Goal: Information Seeking & Learning: Learn about a topic

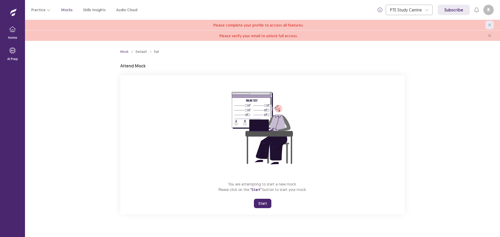
click at [491, 26] on icon "close" at bounding box center [489, 24] width 3 height 3
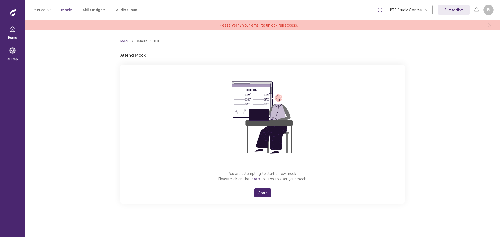
click at [491, 26] on icon "close" at bounding box center [489, 24] width 3 height 3
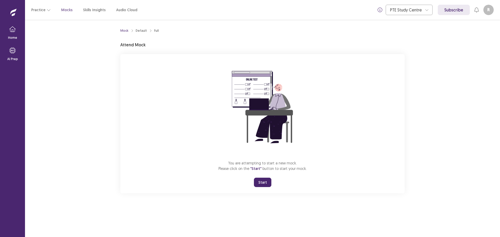
click at [263, 182] on button "Start" at bounding box center [262, 182] width 17 height 9
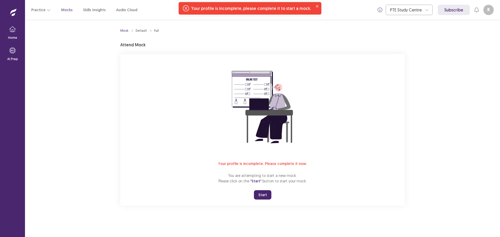
click at [263, 8] on div "Your profile is incomplete, please complete it to start a mock." at bounding box center [251, 8] width 120 height 6
drag, startPoint x: 200, startPoint y: 8, endPoint x: 189, endPoint y: 8, distance: 11.2
click at [199, 8] on div "Your profile is incomplete, please complete it to start a mock." at bounding box center [251, 8] width 120 height 6
click at [186, 7] on icon "Notifications-top" at bounding box center [186, 8] width 6 height 6
click at [187, 7] on icon "Notifications-top" at bounding box center [186, 8] width 6 height 6
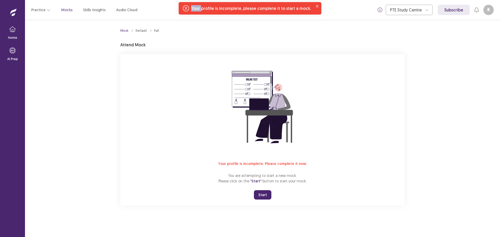
click at [198, 9] on div "Your profile is incomplete, please complete it to start a mock." at bounding box center [251, 8] width 120 height 6
click at [221, 10] on div "Your profile is incomplete, please complete it to start a mock." at bounding box center [251, 8] width 120 height 6
click at [274, 9] on div "Your profile is incomplete, please complete it to start a mock." at bounding box center [251, 8] width 120 height 6
click at [277, 12] on div "Your profile is incomplete, please complete it to start a mock." at bounding box center [250, 8] width 143 height 13
click at [47, 10] on icon "button" at bounding box center [49, 10] width 4 height 4
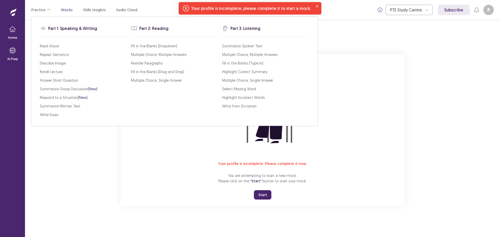
click at [488, 10] on button "R" at bounding box center [489, 10] width 10 height 10
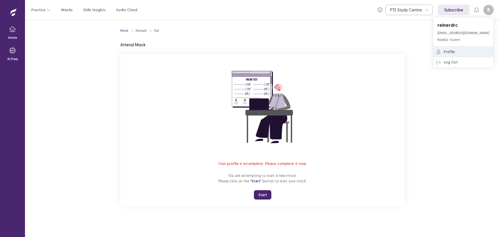
click at [458, 53] on link "Profile" at bounding box center [464, 52] width 60 height 10
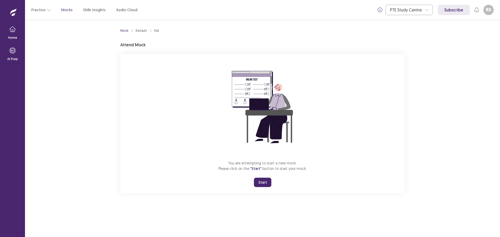
click at [264, 183] on button "Start" at bounding box center [262, 182] width 17 height 9
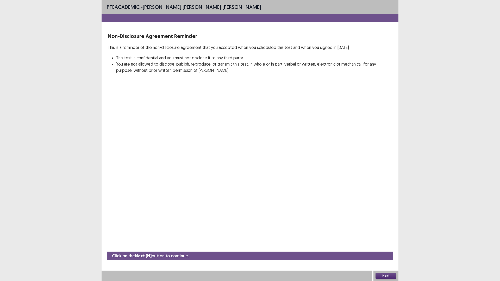
click at [388, 237] on button "Next" at bounding box center [386, 276] width 21 height 6
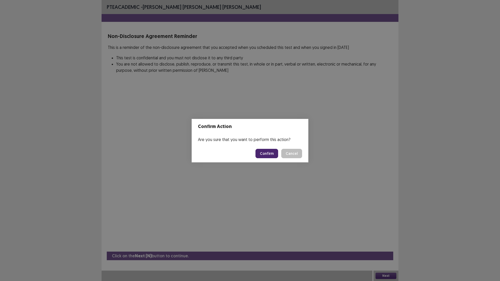
click at [267, 155] on button "Confirm" at bounding box center [267, 153] width 23 height 9
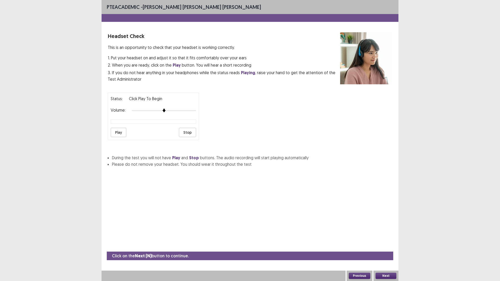
click at [173, 110] on div at bounding box center [164, 110] width 64 height 1
click at [183, 110] on div at bounding box center [164, 111] width 64 height 4
click at [188, 111] on div at bounding box center [164, 111] width 64 height 4
click at [112, 135] on button "Play" at bounding box center [119, 132] width 16 height 9
click at [201, 113] on div "Status: playing Volume: Play Stop" at bounding box center [250, 115] width 285 height 52
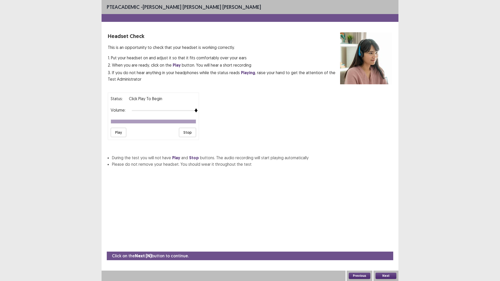
click at [118, 132] on button "Play" at bounding box center [119, 132] width 16 height 9
click at [386, 237] on button "Next" at bounding box center [386, 276] width 21 height 6
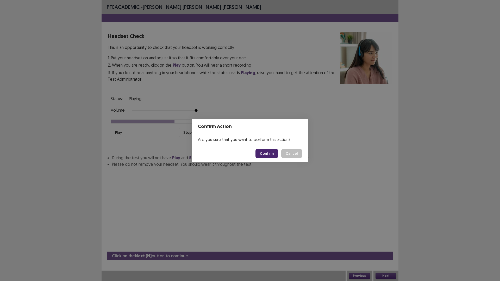
drag, startPoint x: 264, startPoint y: 152, endPoint x: 257, endPoint y: 153, distance: 6.9
click at [264, 152] on button "Confirm" at bounding box center [267, 153] width 23 height 9
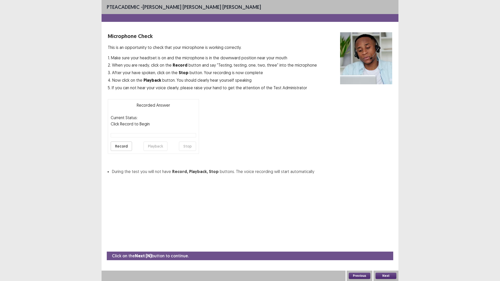
click at [126, 148] on button "Record" at bounding box center [121, 146] width 21 height 9
click at [185, 146] on button "Stop" at bounding box center [187, 146] width 17 height 9
click at [152, 146] on button "Playback" at bounding box center [156, 146] width 24 height 9
click at [388, 237] on button "Next" at bounding box center [386, 276] width 21 height 6
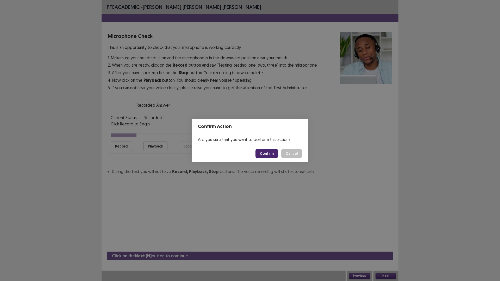
click at [266, 150] on button "Confirm" at bounding box center [267, 153] width 23 height 9
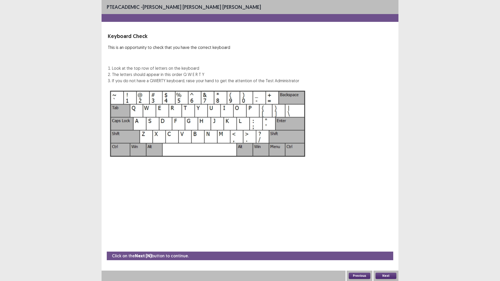
click at [385, 237] on button "Next" at bounding box center [386, 276] width 21 height 6
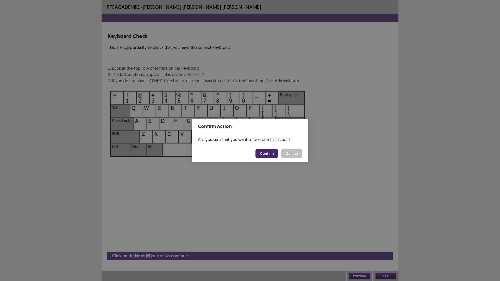
click at [272, 155] on button "Confirm" at bounding box center [267, 153] width 23 height 9
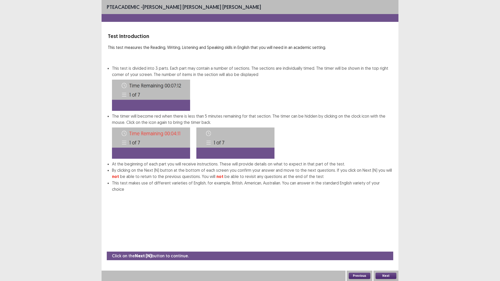
click at [386, 237] on button "Next" at bounding box center [386, 276] width 21 height 6
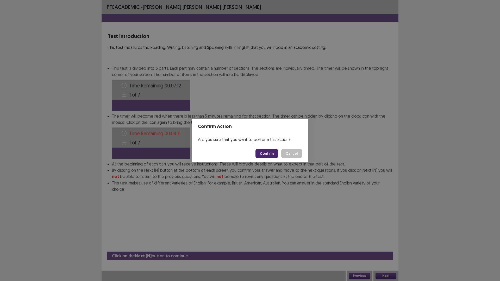
drag, startPoint x: 270, startPoint y: 154, endPoint x: 258, endPoint y: 153, distance: 12.6
click at [270, 154] on button "Confirm" at bounding box center [267, 153] width 23 height 9
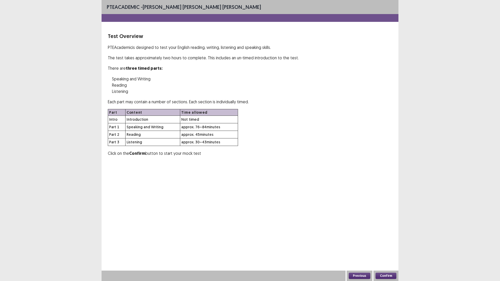
click at [387, 237] on button "Confirm" at bounding box center [386, 276] width 21 height 6
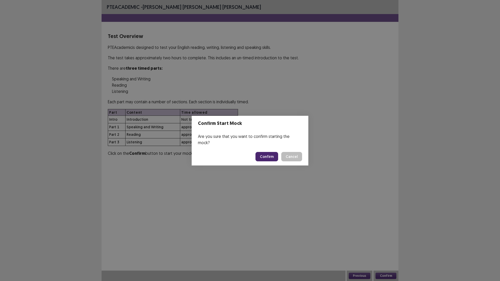
click at [269, 153] on button "Confirm" at bounding box center [267, 156] width 23 height 9
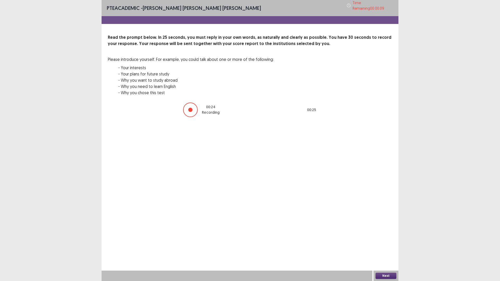
click at [194, 111] on div at bounding box center [190, 110] width 15 height 15
click at [389, 237] on button "Next" at bounding box center [386, 276] width 21 height 6
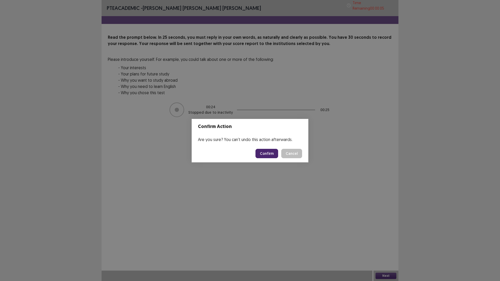
click at [268, 151] on button "Confirm" at bounding box center [267, 153] width 23 height 9
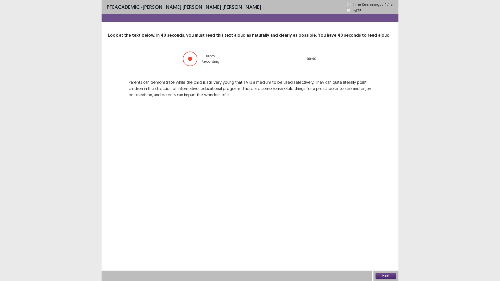
drag, startPoint x: 381, startPoint y: 281, endPoint x: 383, endPoint y: 279, distance: 2.8
click at [382, 237] on div "Next" at bounding box center [386, 276] width 25 height 10
click at [383, 237] on button "Next" at bounding box center [386, 276] width 21 height 6
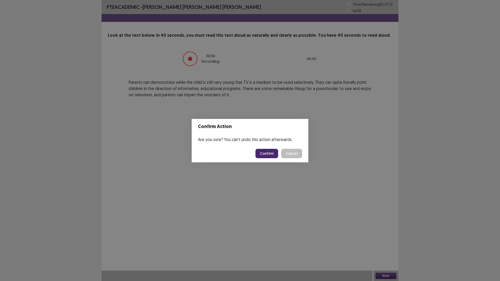
click at [273, 153] on button "Confirm" at bounding box center [267, 153] width 23 height 9
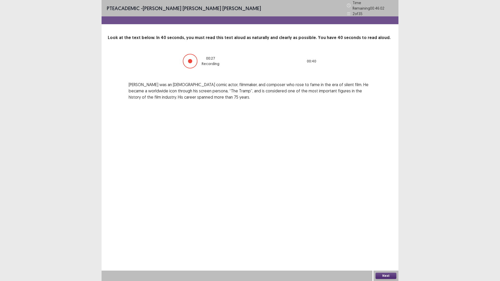
click at [392, 237] on button "Next" at bounding box center [386, 276] width 21 height 6
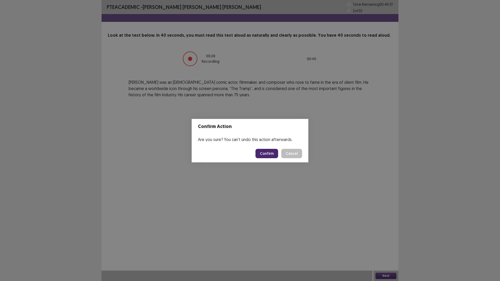
click at [269, 152] on button "Confirm" at bounding box center [267, 153] width 23 height 9
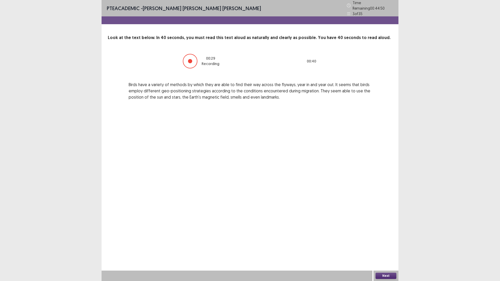
click at [385, 237] on button "Next" at bounding box center [386, 276] width 21 height 6
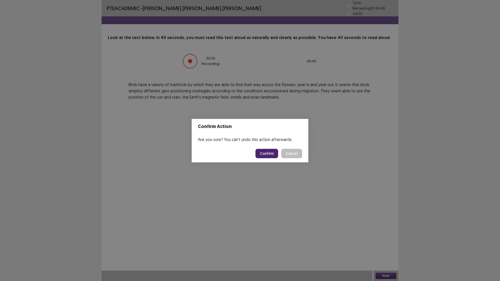
click at [267, 153] on button "Confirm" at bounding box center [267, 153] width 23 height 9
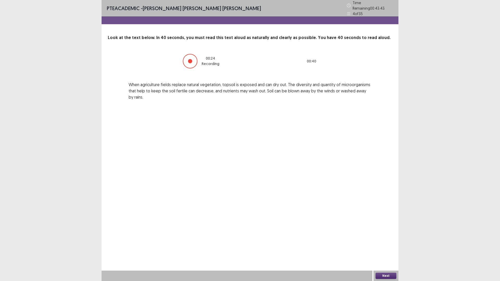
click at [389, 237] on button "Next" at bounding box center [386, 276] width 21 height 6
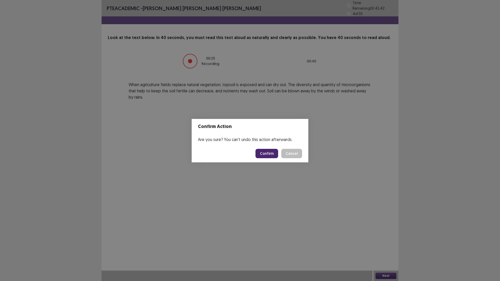
click at [268, 151] on button "Confirm" at bounding box center [267, 153] width 23 height 9
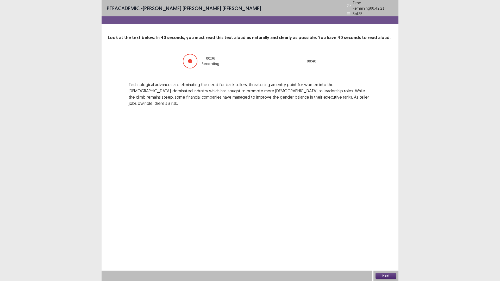
click at [387, 237] on button "Next" at bounding box center [386, 276] width 21 height 6
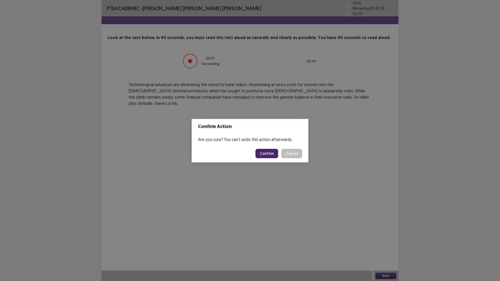
click at [266, 155] on button "Confirm" at bounding box center [267, 153] width 23 height 9
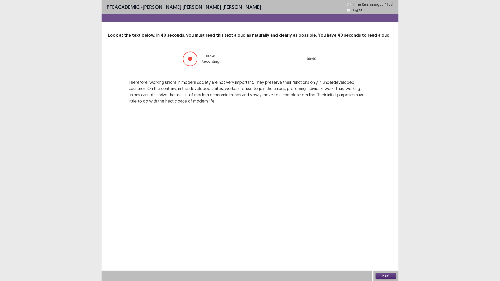
click at [390, 237] on button "Next" at bounding box center [386, 276] width 21 height 6
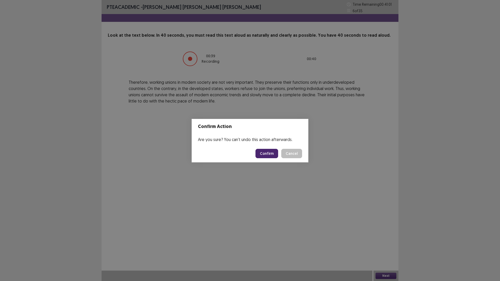
click at [268, 154] on button "Confirm" at bounding box center [267, 153] width 23 height 9
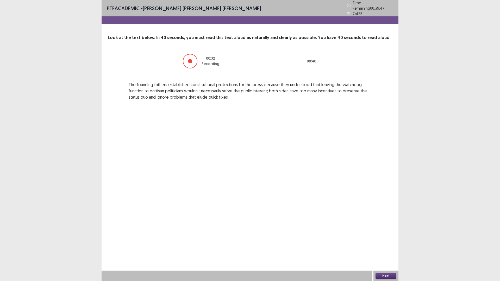
click at [390, 237] on button "Next" at bounding box center [386, 276] width 21 height 6
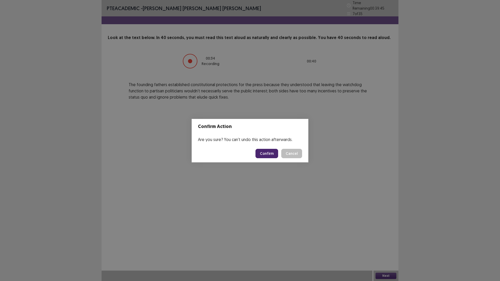
click at [269, 155] on button "Confirm" at bounding box center [267, 153] width 23 height 9
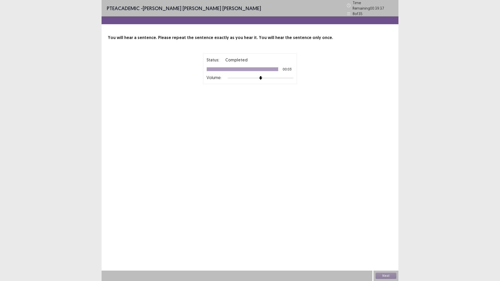
click at [291, 76] on div at bounding box center [261, 78] width 66 height 4
click at [389, 237] on button "Next" at bounding box center [386, 276] width 21 height 6
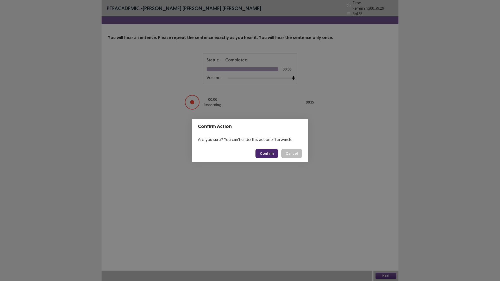
click at [267, 154] on button "Confirm" at bounding box center [267, 153] width 23 height 9
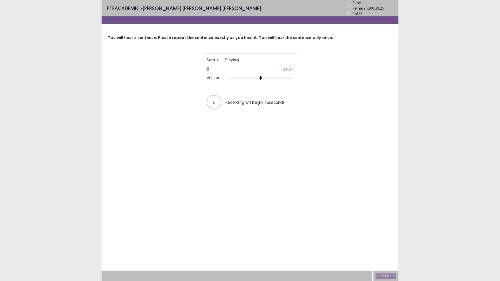
click at [280, 77] on div at bounding box center [261, 78] width 66 height 4
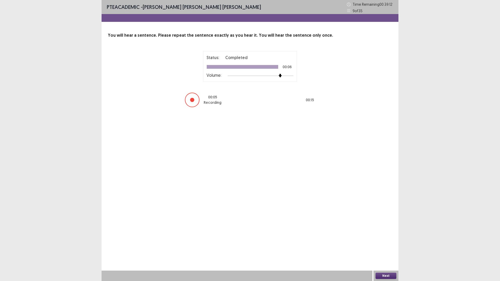
click at [388, 237] on button "Next" at bounding box center [386, 276] width 21 height 6
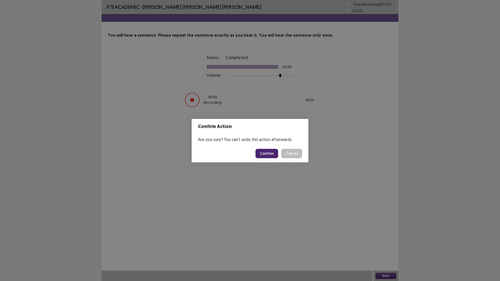
click at [270, 153] on button "Confirm" at bounding box center [267, 153] width 23 height 9
click at [338, 122] on div "Confirm Action Are you sure? You can't undo this action afterwards. Loading... …" at bounding box center [250, 140] width 500 height 281
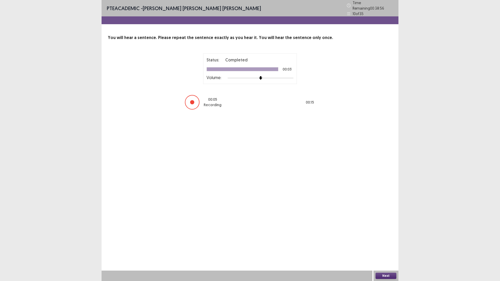
click at [383, 237] on button "Next" at bounding box center [386, 276] width 21 height 6
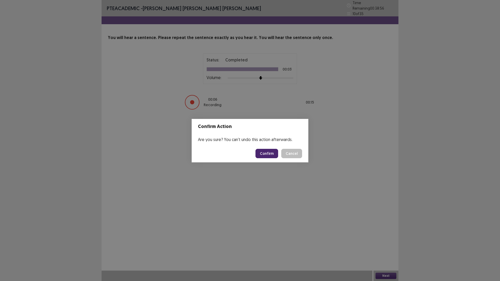
click at [263, 151] on button "Confirm" at bounding box center [267, 153] width 23 height 9
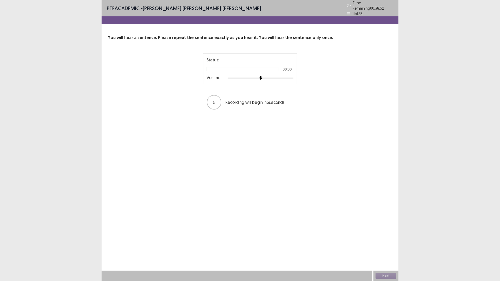
click at [287, 76] on div at bounding box center [261, 78] width 66 height 4
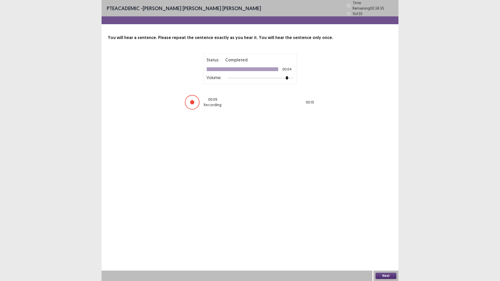
click at [385, 237] on button "Next" at bounding box center [386, 276] width 21 height 6
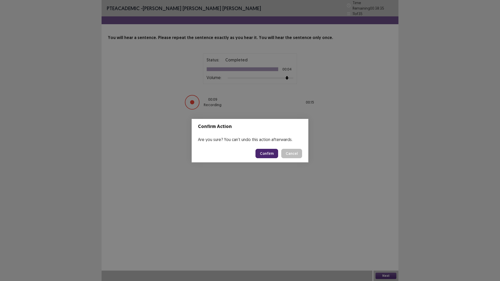
click at [269, 152] on button "Confirm" at bounding box center [267, 153] width 23 height 9
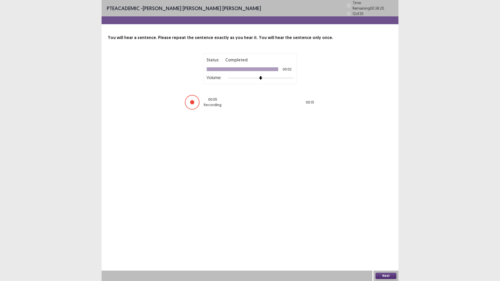
click at [387, 237] on button "Next" at bounding box center [386, 276] width 21 height 6
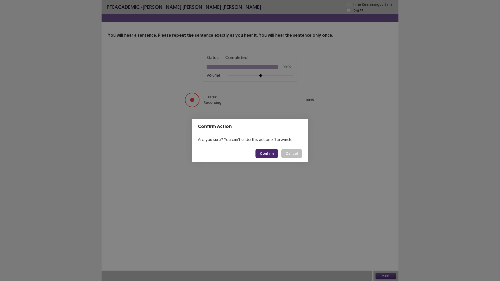
click at [272, 153] on button "Confirm" at bounding box center [267, 153] width 23 height 9
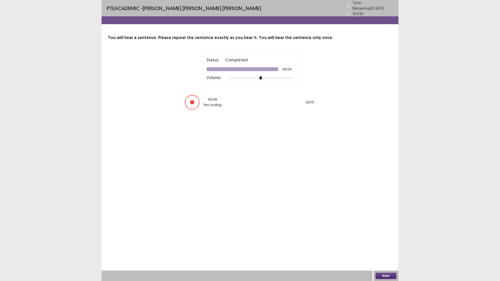
click at [389, 237] on button "Next" at bounding box center [386, 276] width 21 height 6
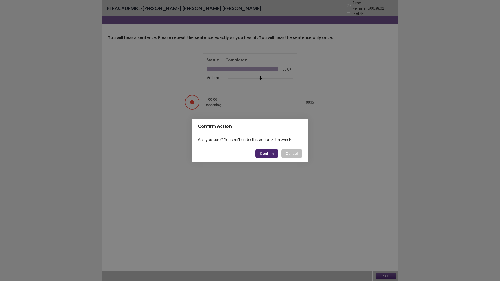
click at [267, 154] on button "Confirm" at bounding box center [267, 153] width 23 height 9
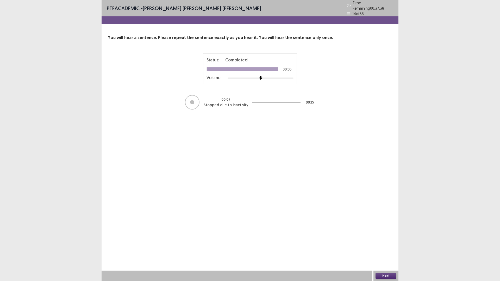
click at [387, 237] on div "Next" at bounding box center [386, 276] width 25 height 10
click at [382, 237] on button "Next" at bounding box center [386, 276] width 21 height 6
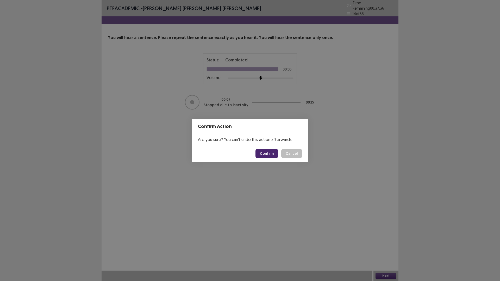
click at [273, 151] on button "Confirm" at bounding box center [267, 153] width 23 height 9
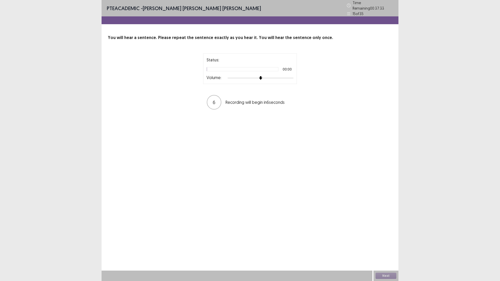
click at [290, 76] on div at bounding box center [261, 78] width 66 height 4
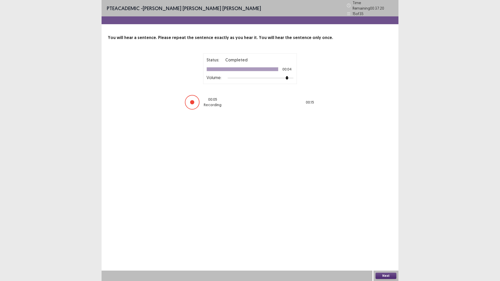
click at [384, 237] on button "Next" at bounding box center [386, 276] width 21 height 6
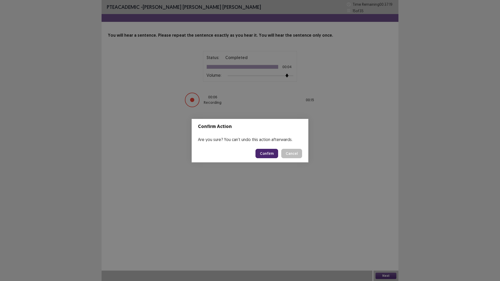
click at [269, 151] on button "Confirm" at bounding box center [267, 153] width 23 height 9
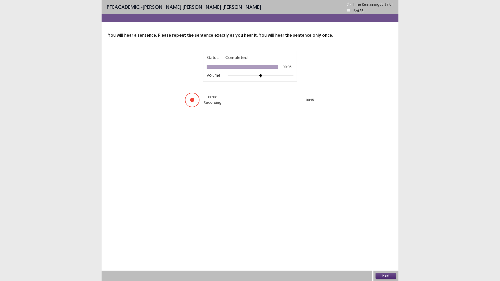
click at [384, 237] on div "Next" at bounding box center [386, 276] width 25 height 10
click at [384, 237] on button "Next" at bounding box center [386, 276] width 21 height 6
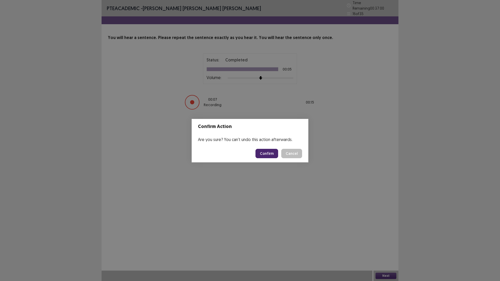
click at [266, 153] on button "Confirm" at bounding box center [267, 153] width 23 height 9
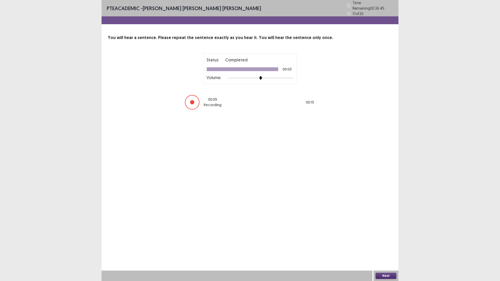
click at [385, 237] on button "Next" at bounding box center [386, 276] width 21 height 6
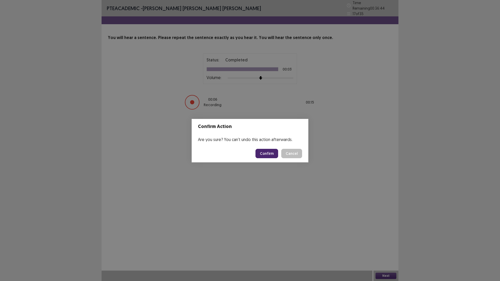
click at [273, 152] on button "Confirm" at bounding box center [267, 153] width 23 height 9
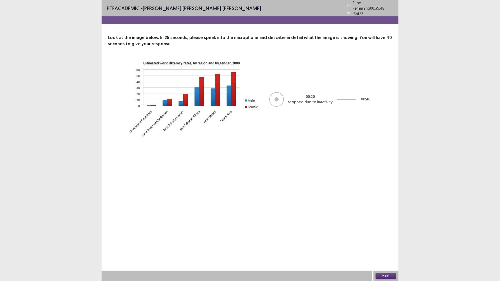
click at [385, 237] on button "Next" at bounding box center [386, 276] width 21 height 6
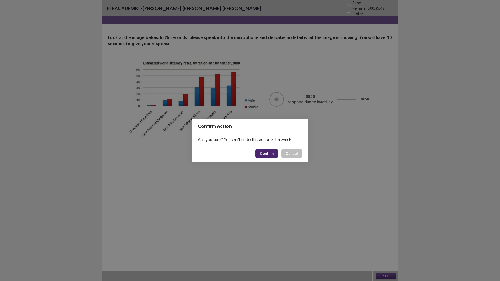
click at [273, 152] on button "Confirm" at bounding box center [267, 153] width 23 height 9
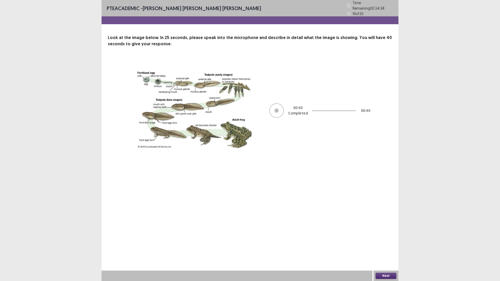
click at [390, 237] on button "Next" at bounding box center [386, 276] width 21 height 6
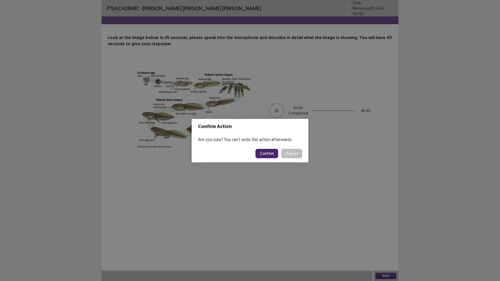
click at [269, 149] on button "Confirm" at bounding box center [267, 153] width 23 height 9
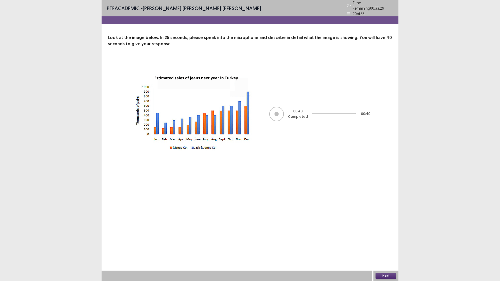
click at [388, 237] on button "Next" at bounding box center [386, 276] width 21 height 6
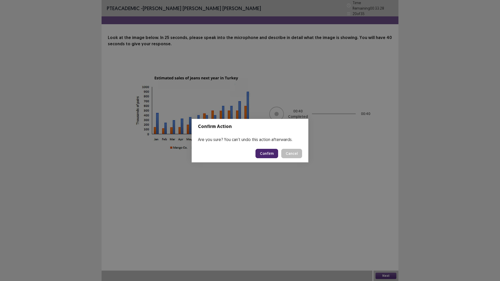
click at [266, 156] on button "Confirm" at bounding box center [267, 153] width 23 height 9
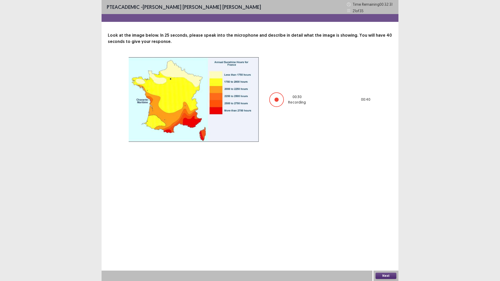
click at [387, 237] on div "Next" at bounding box center [386, 276] width 25 height 10
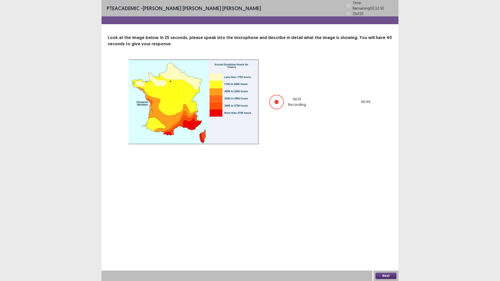
click at [388, 237] on button "Next" at bounding box center [386, 276] width 21 height 6
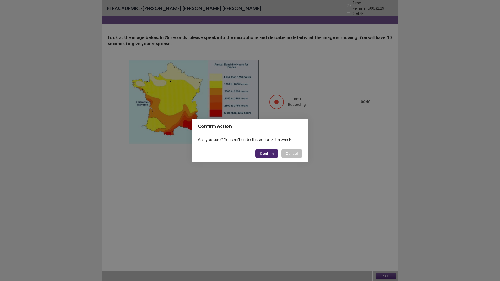
click at [272, 151] on button "Confirm" at bounding box center [267, 153] width 23 height 9
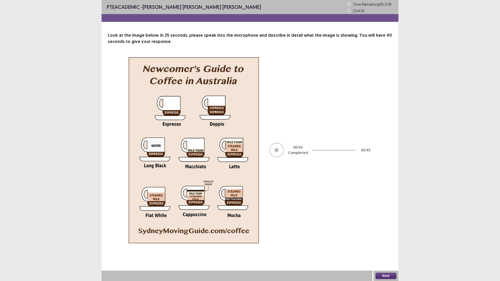
click at [393, 237] on button "Next" at bounding box center [386, 276] width 21 height 6
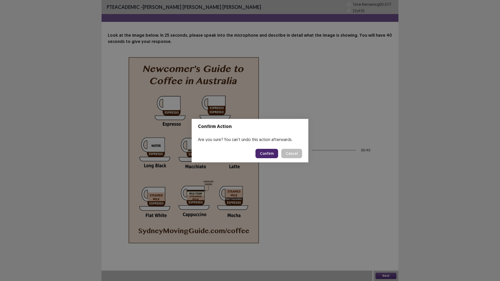
click at [270, 155] on button "Confirm" at bounding box center [267, 153] width 23 height 9
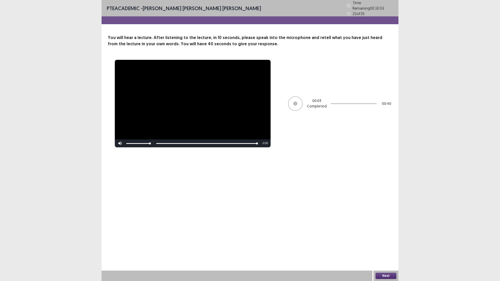
click at [388, 237] on div "Next" at bounding box center [386, 276] width 25 height 10
click at [388, 237] on button "Next" at bounding box center [386, 276] width 21 height 6
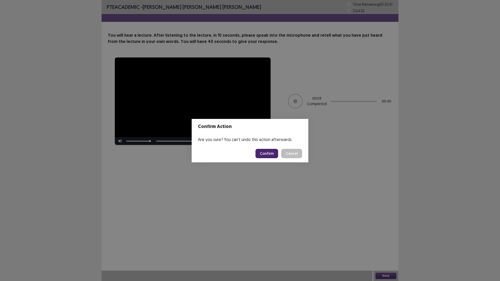
click at [274, 154] on button "Confirm" at bounding box center [267, 153] width 23 height 9
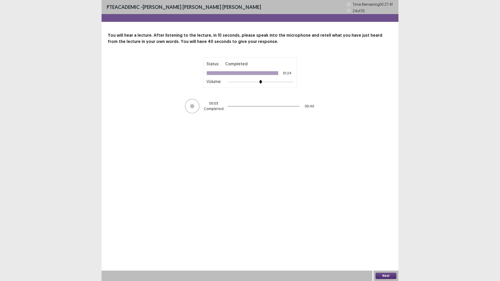
click at [391, 237] on button "Next" at bounding box center [386, 276] width 21 height 6
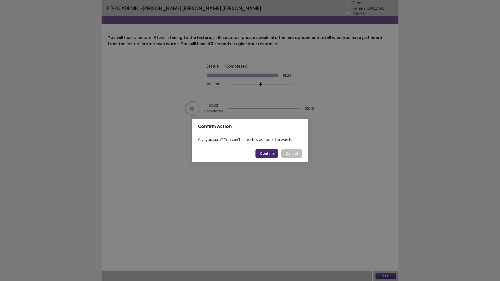
click at [264, 152] on button "Confirm" at bounding box center [267, 153] width 23 height 9
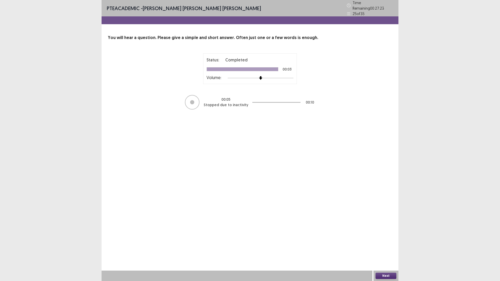
click at [389, 237] on button "Next" at bounding box center [386, 276] width 21 height 6
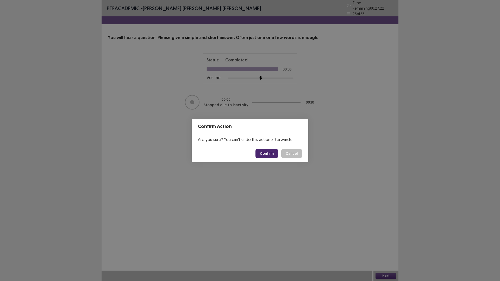
click at [266, 153] on button "Confirm" at bounding box center [267, 153] width 23 height 9
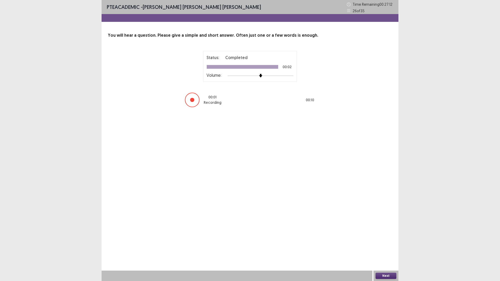
click at [386, 237] on button "Next" at bounding box center [386, 276] width 21 height 6
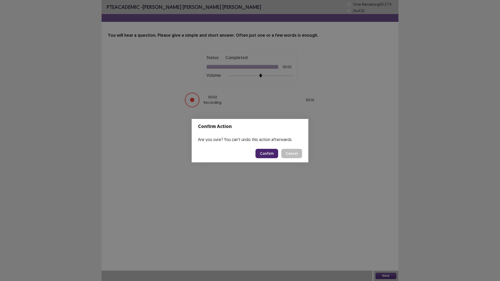
click at [271, 153] on button "Confirm" at bounding box center [267, 153] width 23 height 9
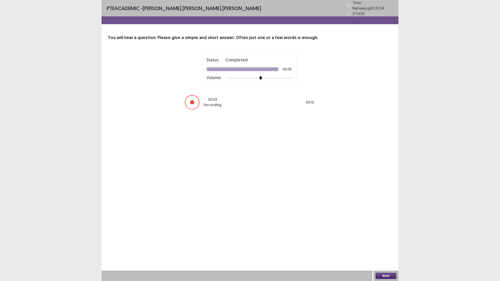
click at [382, 237] on button "Next" at bounding box center [386, 276] width 21 height 6
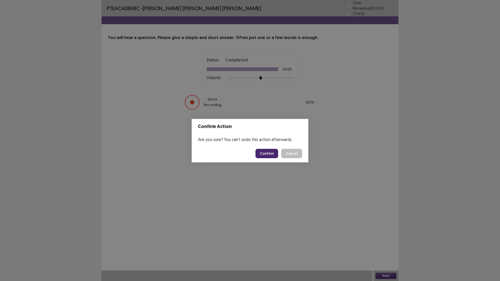
click at [272, 152] on button "Confirm" at bounding box center [267, 153] width 23 height 9
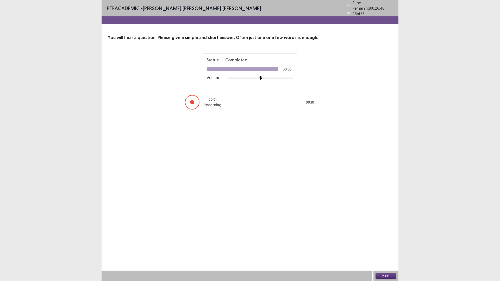
click at [390, 237] on button "Next" at bounding box center [386, 276] width 21 height 6
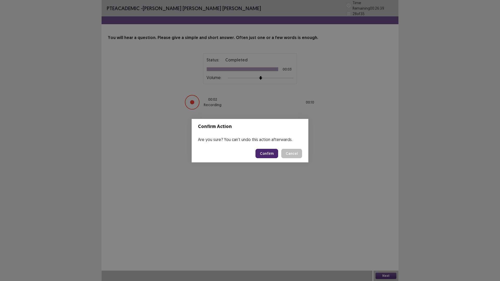
click at [270, 151] on button "Confirm" at bounding box center [267, 153] width 23 height 9
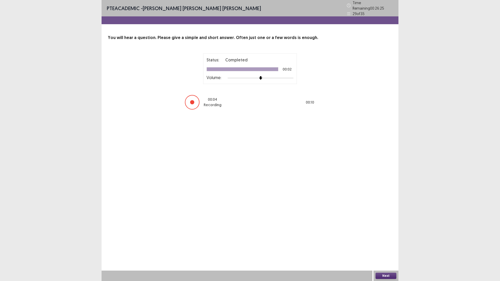
click at [385, 237] on button "Next" at bounding box center [386, 276] width 21 height 6
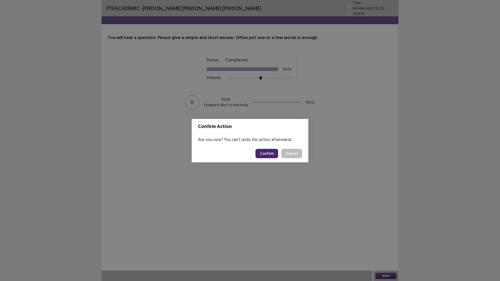
click at [265, 148] on footer "Confirm Cancel" at bounding box center [250, 154] width 117 height 18
click at [270, 152] on button "Confirm" at bounding box center [267, 153] width 23 height 9
drag, startPoint x: 344, startPoint y: 134, endPoint x: 341, endPoint y: 135, distance: 3.2
click at [343, 134] on div "Confirm Action Are you sure? You can't undo this action afterwards. Loading... …" at bounding box center [250, 140] width 500 height 281
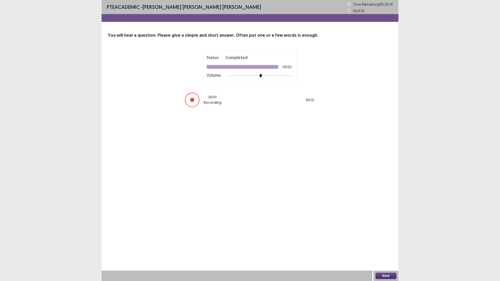
click at [384, 237] on button "Next" at bounding box center [386, 276] width 21 height 6
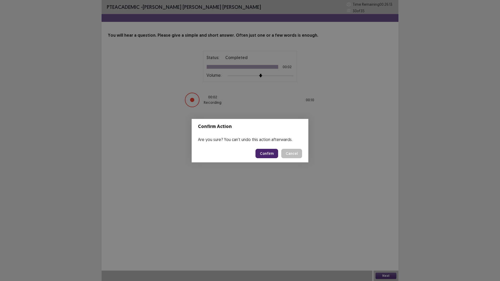
click at [268, 152] on button "Confirm" at bounding box center [267, 153] width 23 height 9
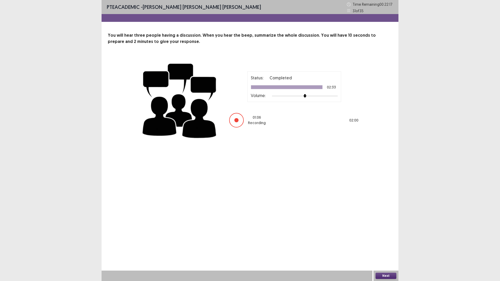
click at [395, 237] on button "Next" at bounding box center [386, 276] width 21 height 6
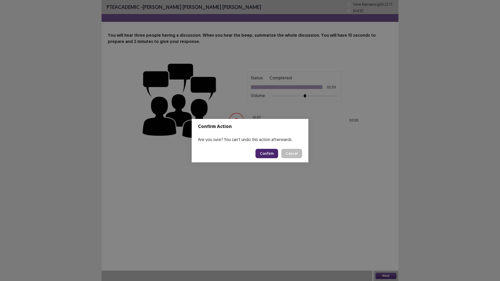
click at [262, 149] on button "Confirm" at bounding box center [267, 153] width 23 height 9
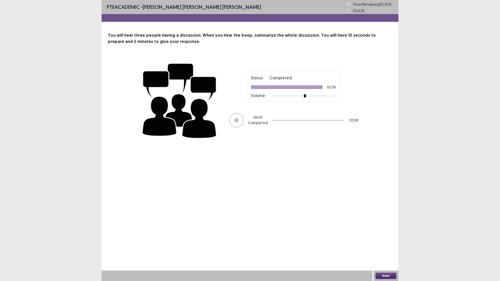
click at [393, 237] on button "Next" at bounding box center [386, 276] width 21 height 6
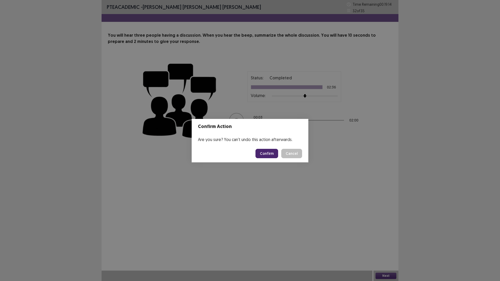
click at [265, 152] on button "Confirm" at bounding box center [267, 153] width 23 height 9
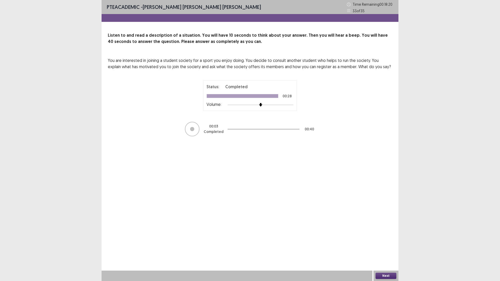
click at [390, 237] on button "Next" at bounding box center [386, 276] width 21 height 6
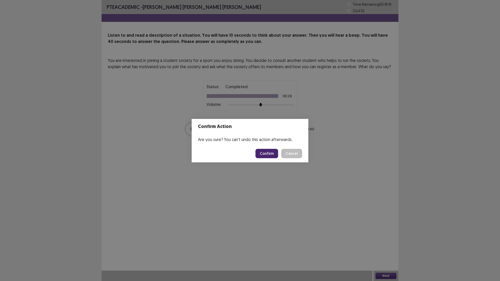
click at [272, 155] on button "Confirm" at bounding box center [267, 153] width 23 height 9
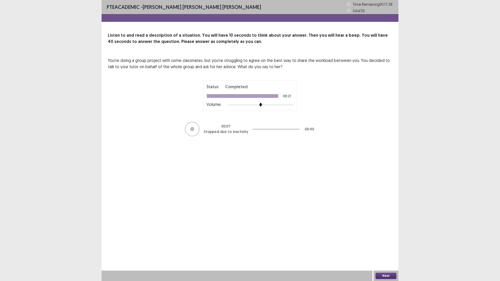
click at [383, 237] on button "Next" at bounding box center [386, 276] width 21 height 6
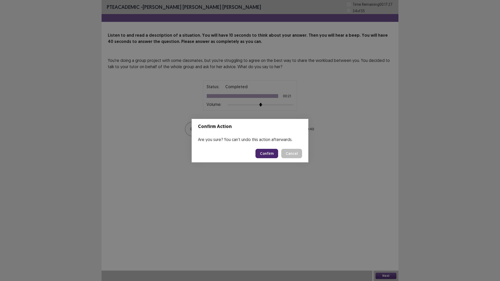
click at [263, 152] on button "Confirm" at bounding box center [267, 153] width 23 height 9
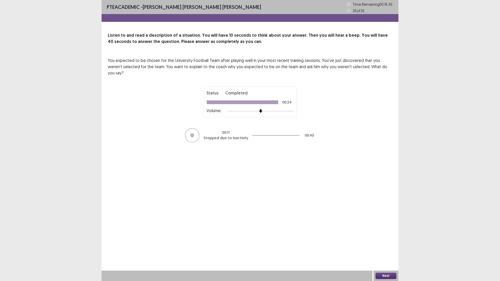
click at [383, 237] on button "Next" at bounding box center [386, 276] width 21 height 6
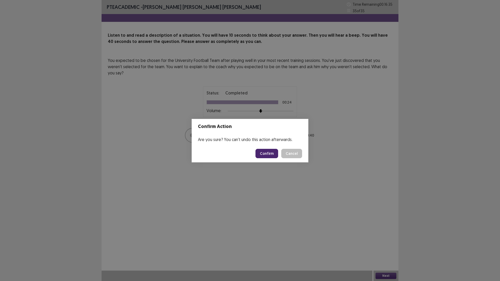
click at [267, 152] on button "Confirm" at bounding box center [267, 153] width 23 height 9
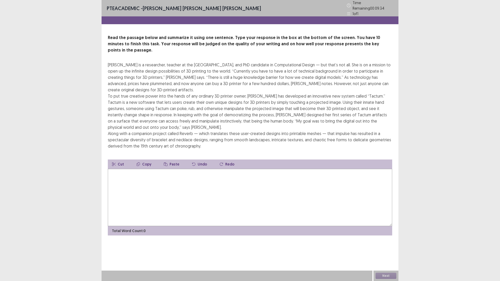
click at [201, 139] on div "Madeline Gannon is a researcher, teacher at the Carnegie Mellon University Scho…" at bounding box center [250, 106] width 285 height 88
drag, startPoint x: 188, startPoint y: 136, endPoint x: 161, endPoint y: 109, distance: 38.0
click at [142, 100] on div "Madeline Gannon is a researcher, teacher at the Carnegie Mellon University Scho…" at bounding box center [250, 106] width 285 height 88
click at [167, 119] on div "Madeline Gannon is a researcher, teacher at the Carnegie Mellon University Scho…" at bounding box center [250, 106] width 285 height 88
click at [167, 122] on div "Madeline Gannon is a researcher, teacher at the Carnegie Mellon University Scho…" at bounding box center [250, 106] width 285 height 88
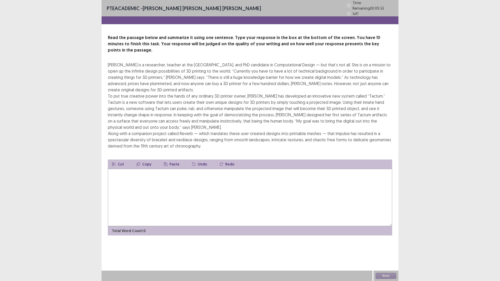
click at [166, 124] on div "Madeline Gannon is a researcher, teacher at the Carnegie Mellon University Scho…" at bounding box center [250, 106] width 285 height 88
drag, startPoint x: 166, startPoint y: 124, endPoint x: 170, endPoint y: 131, distance: 7.2
click at [167, 124] on div "Madeline Gannon is a researcher, teacher at the Carnegie Mellon University Scho…" at bounding box center [250, 106] width 285 height 88
click at [170, 131] on div "Madeline Gannon is a researcher, teacher at the Carnegie Mellon University Scho…" at bounding box center [250, 106] width 285 height 88
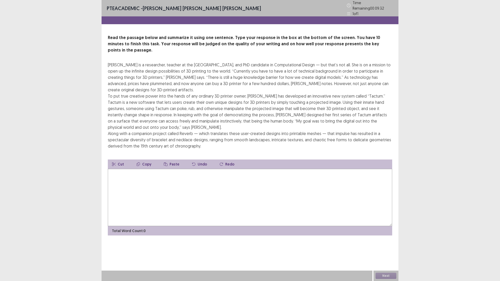
click at [173, 137] on div "Madeline Gannon is a researcher, teacher at the Carnegie Mellon University Scho…" at bounding box center [250, 106] width 285 height 88
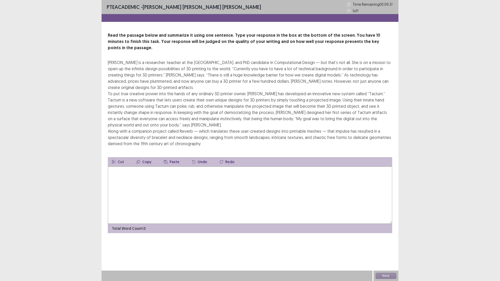
click at [145, 157] on button "Copy" at bounding box center [143, 161] width 23 height 9
click at [173, 178] on textarea at bounding box center [250, 195] width 285 height 57
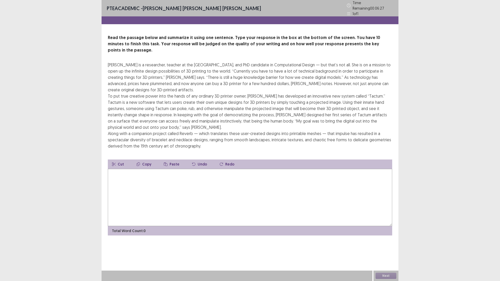
type textarea "*"
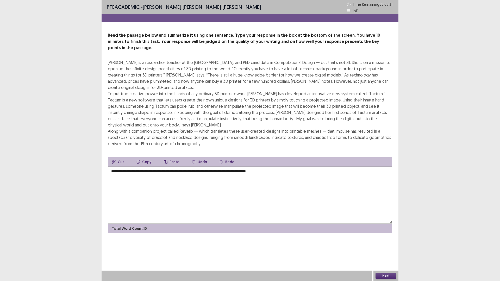
click at [221, 167] on textarea "**********" at bounding box center [250, 195] width 285 height 57
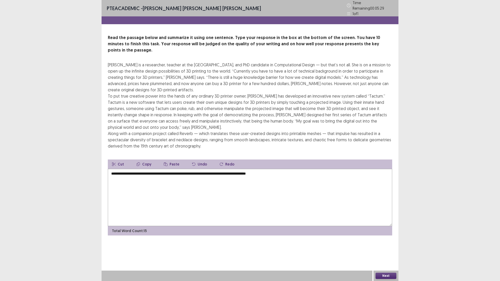
drag, startPoint x: 261, startPoint y: 167, endPoint x: 226, endPoint y: 165, distance: 34.7
click at [222, 169] on textarea "**********" at bounding box center [250, 197] width 285 height 57
type textarea "**********"
click at [382, 237] on button "Next" at bounding box center [386, 276] width 21 height 6
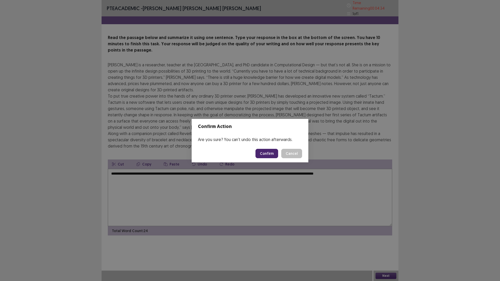
click at [269, 153] on button "Confirm" at bounding box center [267, 153] width 23 height 9
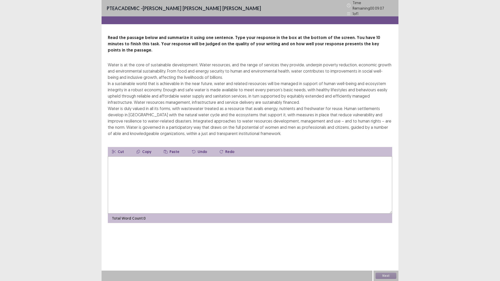
click at [208, 159] on textarea at bounding box center [250, 185] width 285 height 57
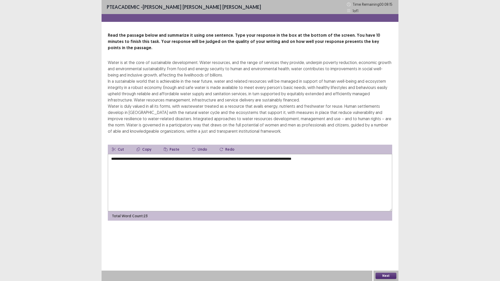
type textarea "**********"
click at [392, 237] on button "Next" at bounding box center [386, 276] width 21 height 6
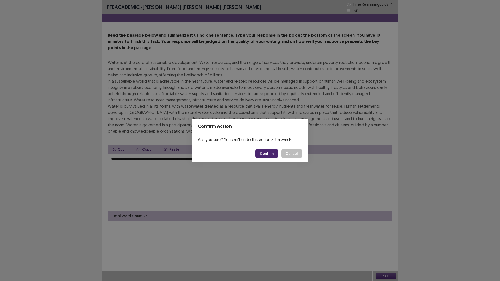
click at [266, 155] on button "Confirm" at bounding box center [267, 153] width 23 height 9
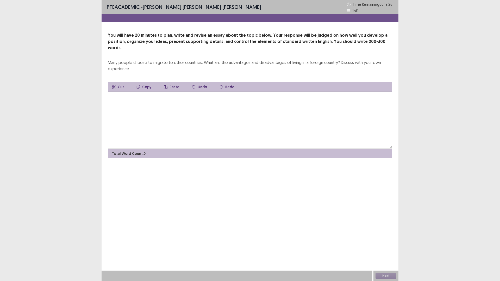
click at [174, 115] on textarea at bounding box center [250, 120] width 285 height 57
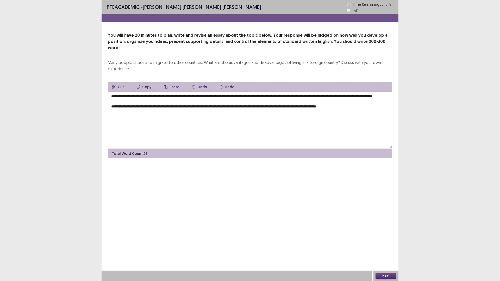
click at [203, 105] on textarea "**********" at bounding box center [250, 120] width 285 height 57
click at [275, 115] on textarea "**********" at bounding box center [250, 120] width 285 height 57
click at [305, 110] on textarea "**********" at bounding box center [250, 120] width 285 height 57
click at [358, 114] on textarea "**********" at bounding box center [250, 120] width 285 height 57
click at [370, 104] on textarea "**********" at bounding box center [250, 120] width 285 height 57
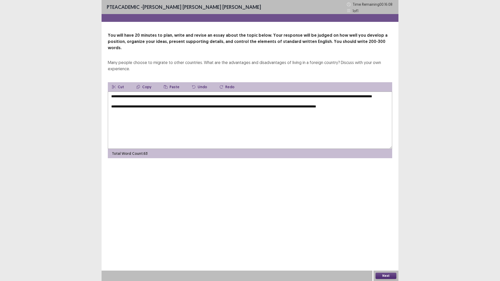
click at [371, 106] on textarea "**********" at bounding box center [250, 120] width 285 height 57
click at [146, 115] on textarea "**********" at bounding box center [250, 120] width 285 height 57
click at [255, 117] on textarea "**********" at bounding box center [250, 120] width 285 height 57
drag, startPoint x: 254, startPoint y: 118, endPoint x: 234, endPoint y: 115, distance: 20.4
click at [234, 115] on textarea "**********" at bounding box center [250, 120] width 285 height 57
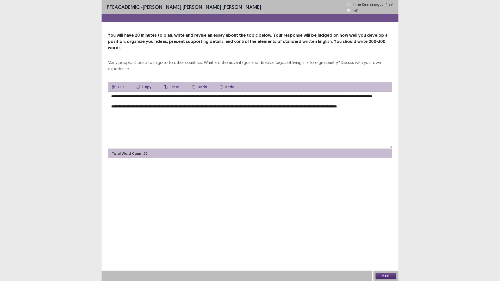
click at [308, 116] on textarea "**********" at bounding box center [250, 120] width 285 height 57
drag, startPoint x: 308, startPoint y: 112, endPoint x: 302, endPoint y: 107, distance: 7.8
click at [302, 107] on textarea "**********" at bounding box center [250, 120] width 285 height 57
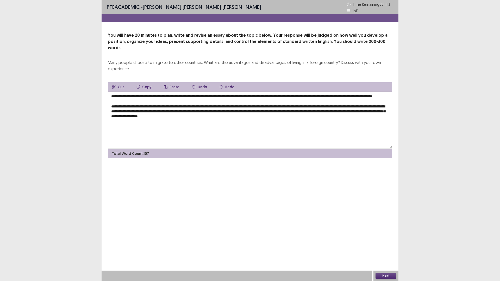
click at [134, 126] on textarea "**********" at bounding box center [250, 120] width 285 height 57
click at [219, 125] on textarea "**********" at bounding box center [250, 120] width 285 height 57
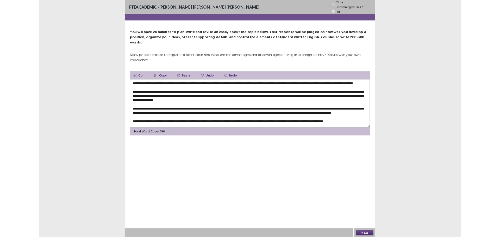
scroll to position [10, 0]
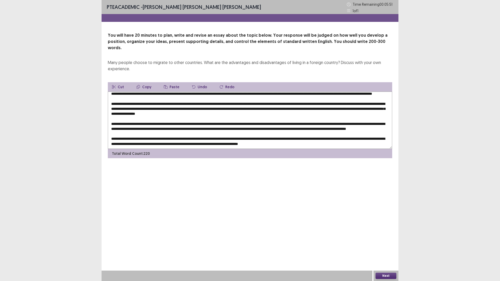
type textarea "**********"
click at [385, 237] on button "Next" at bounding box center [386, 276] width 21 height 6
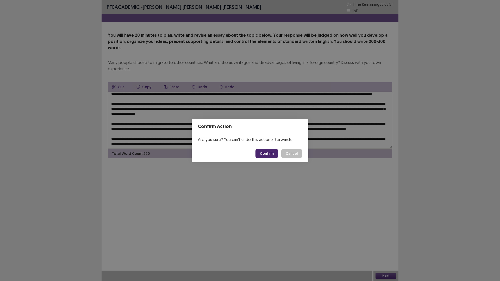
click at [274, 152] on button "Confirm" at bounding box center [267, 153] width 23 height 9
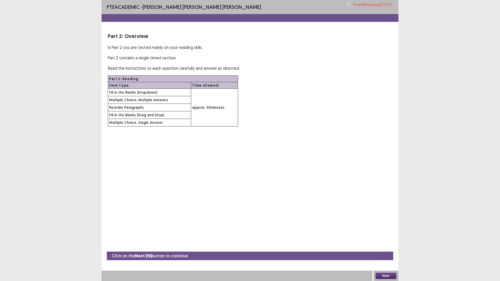
click at [386, 237] on button "Next" at bounding box center [386, 276] width 21 height 6
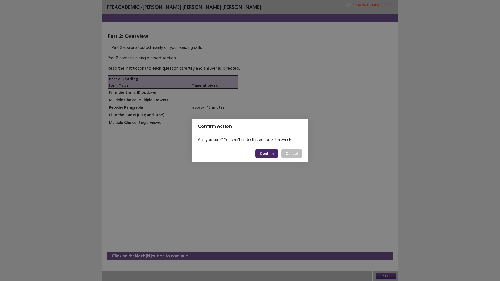
click at [272, 150] on button "Confirm" at bounding box center [267, 153] width 23 height 9
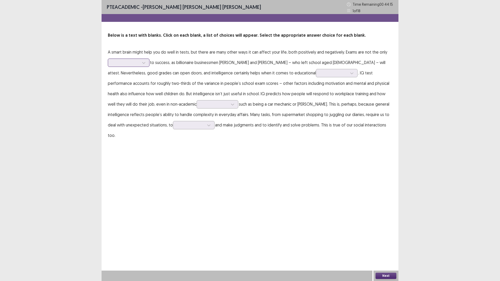
click at [149, 64] on div at bounding box center [129, 63] width 42 height 8
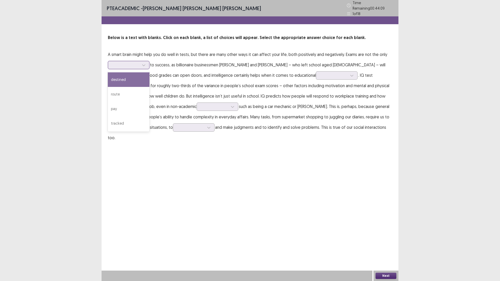
click at [137, 81] on div "destined" at bounding box center [129, 79] width 42 height 15
click at [146, 61] on div at bounding box center [144, 65] width 8 height 8
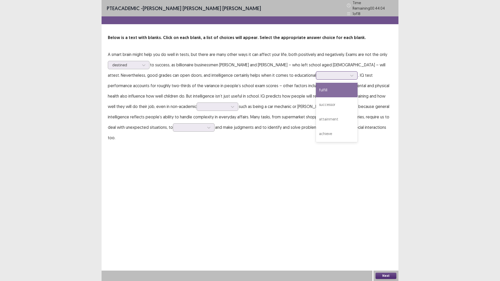
click at [321, 73] on div at bounding box center [334, 75] width 27 height 5
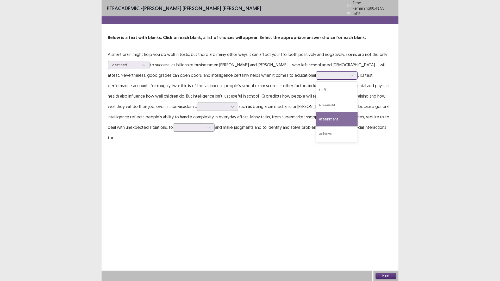
click at [316, 116] on div "attainment" at bounding box center [337, 119] width 42 height 15
click at [201, 105] on div at bounding box center [214, 106] width 27 height 5
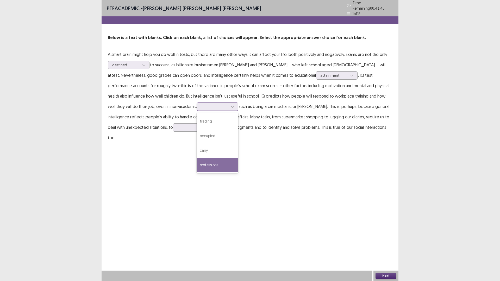
click at [197, 161] on div "professions" at bounding box center [218, 165] width 42 height 15
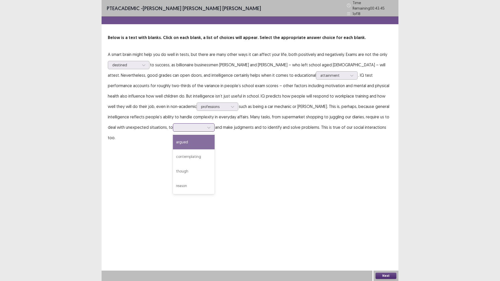
click at [177, 127] on div at bounding box center [190, 127] width 27 height 5
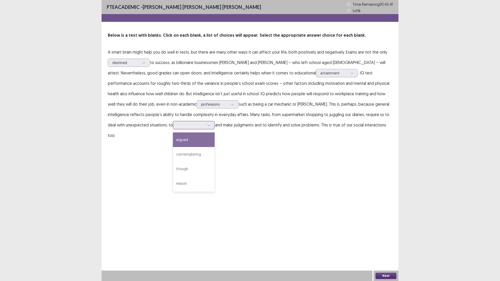
click at [173, 143] on div "argued" at bounding box center [194, 140] width 42 height 15
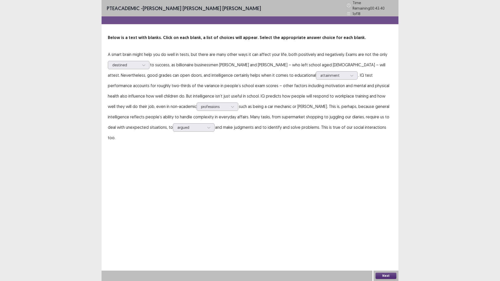
drag, startPoint x: 257, startPoint y: 161, endPoint x: 228, endPoint y: 154, distance: 29.8
click at [256, 161] on div "PTE academic - Reiner Dela Rosa Dela Cruz Time Remaining 00 : 43 : 40 1 of 18 B…" at bounding box center [250, 140] width 297 height 281
click at [177, 127] on div at bounding box center [190, 127] width 27 height 5
click at [173, 152] on div "contemplating" at bounding box center [194, 157] width 42 height 15
click at [386, 237] on button "Next" at bounding box center [386, 276] width 21 height 6
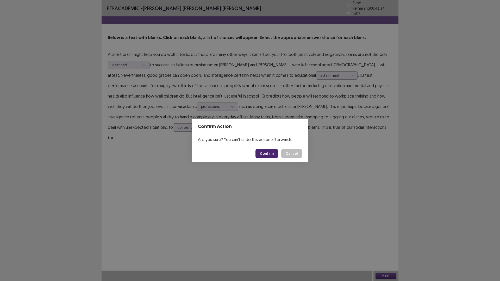
click at [263, 152] on button "Confirm" at bounding box center [267, 153] width 23 height 9
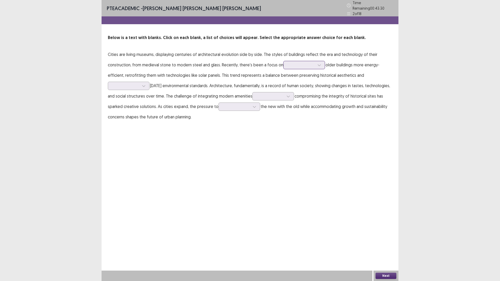
click at [306, 63] on div at bounding box center [301, 65] width 27 height 5
click at [296, 81] on div "making" at bounding box center [305, 79] width 42 height 15
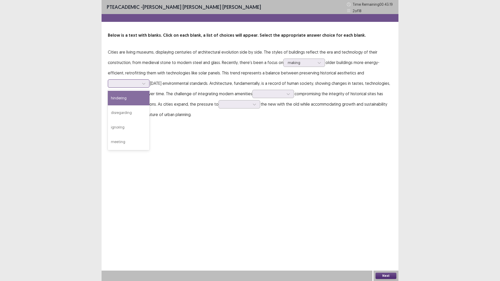
click at [137, 83] on div at bounding box center [125, 83] width 27 height 5
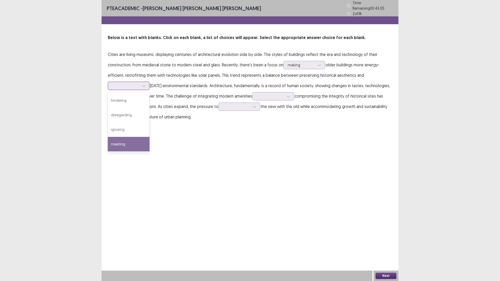
drag, startPoint x: 135, startPoint y: 99, endPoint x: 133, endPoint y: 144, distance: 45.1
click at [133, 144] on div "hindering disregarding ignoring meeting" at bounding box center [129, 122] width 42 height 60
drag, startPoint x: 133, startPoint y: 115, endPoint x: 144, endPoint y: 115, distance: 11.2
click at [134, 115] on div "disregarding" at bounding box center [129, 115] width 42 height 15
click at [277, 94] on div at bounding box center [270, 96] width 27 height 5
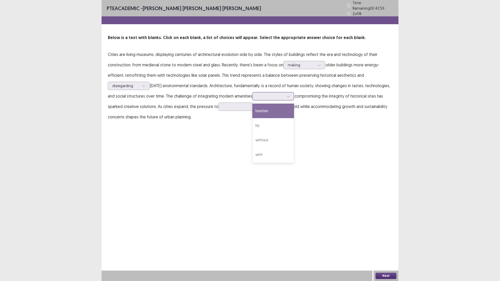
click at [268, 108] on div "besides" at bounding box center [274, 111] width 42 height 15
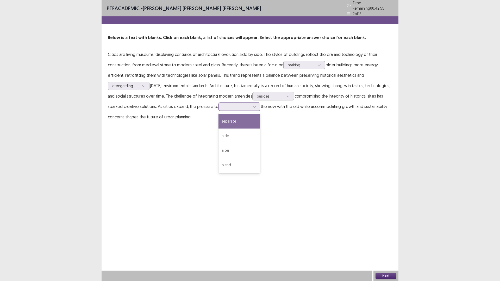
click at [239, 105] on div at bounding box center [236, 106] width 27 height 5
click at [234, 118] on div "separate" at bounding box center [240, 121] width 42 height 15
click at [384, 237] on button "Next" at bounding box center [386, 276] width 21 height 6
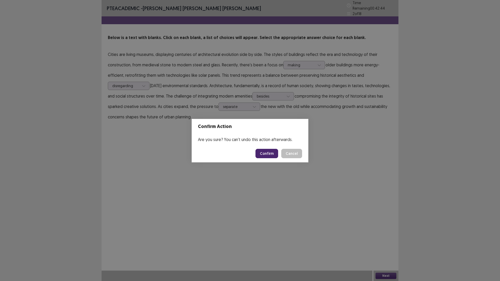
click at [270, 156] on button "Confirm" at bounding box center [267, 153] width 23 height 9
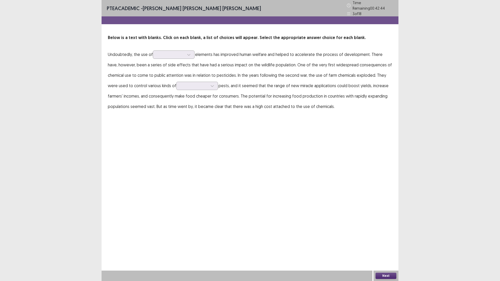
click at [266, 155] on div "PTE academic - Reiner Dela Rosa Dela Cruz Time Remaining 00 : 42 : 44 3 of 18 B…" at bounding box center [250, 140] width 297 height 281
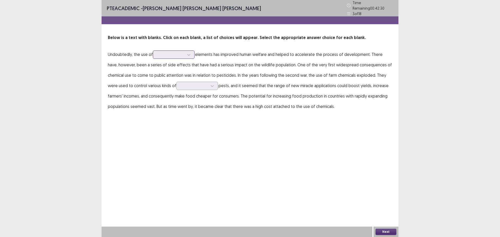
click at [167, 52] on div at bounding box center [170, 54] width 27 height 5
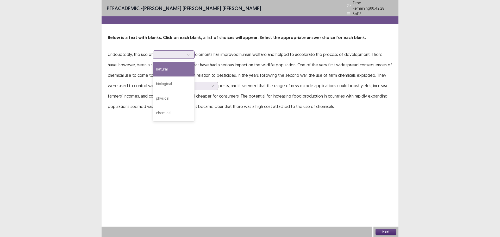
click at [172, 65] on div "natural" at bounding box center [174, 69] width 42 height 15
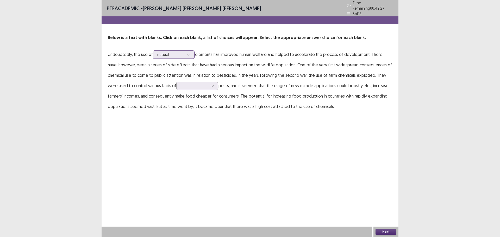
click at [171, 52] on div at bounding box center [170, 54] width 27 height 5
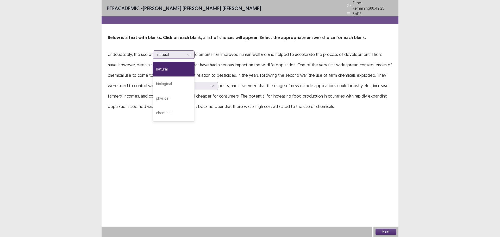
click at [171, 52] on div at bounding box center [170, 54] width 27 height 5
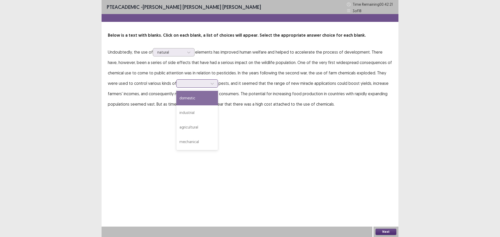
click at [200, 84] on div at bounding box center [194, 83] width 27 height 5
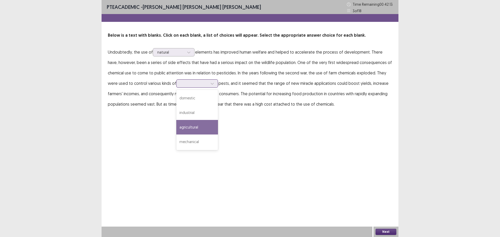
click at [202, 126] on div "agricultural" at bounding box center [197, 127] width 42 height 15
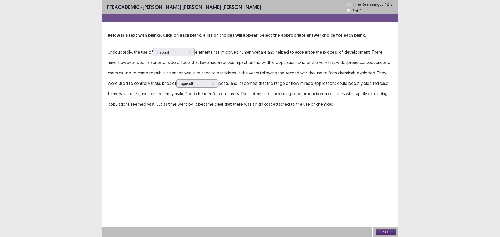
click at [387, 232] on button "Next" at bounding box center [386, 232] width 21 height 6
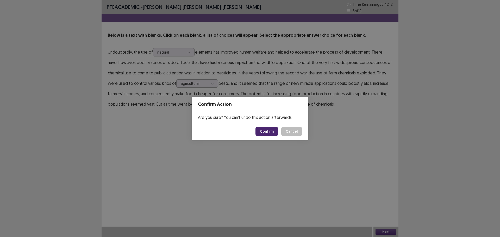
click at [271, 133] on button "Confirm" at bounding box center [267, 131] width 23 height 9
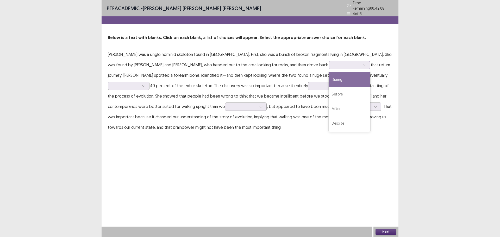
click at [333, 64] on div at bounding box center [346, 65] width 27 height 5
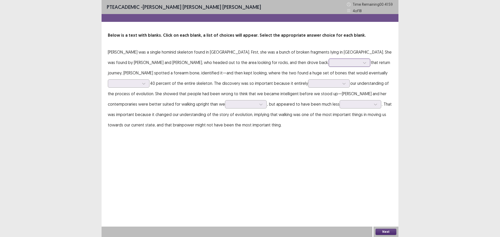
click at [333, 62] on div at bounding box center [346, 62] width 27 height 5
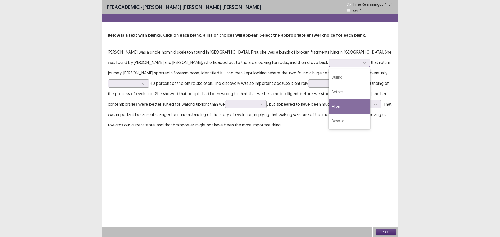
click at [329, 106] on div "After" at bounding box center [350, 106] width 42 height 15
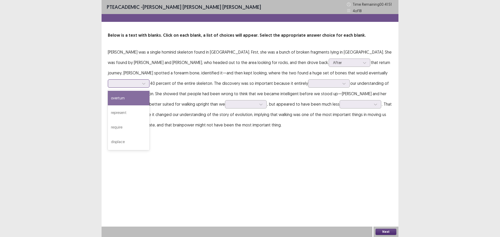
click at [139, 81] on div at bounding box center [125, 83] width 27 height 5
click at [150, 91] on div "overturn" at bounding box center [129, 98] width 42 height 15
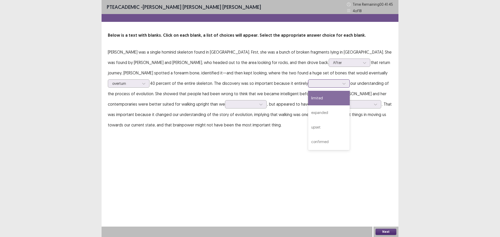
click at [313, 85] on div at bounding box center [326, 83] width 27 height 5
click at [308, 113] on div "expanded" at bounding box center [329, 113] width 42 height 15
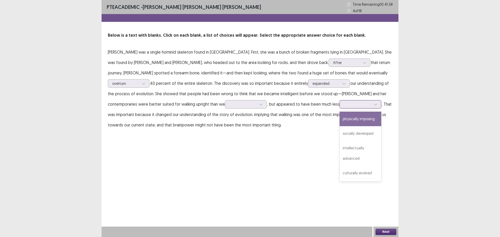
click at [344, 102] on div at bounding box center [357, 104] width 27 height 5
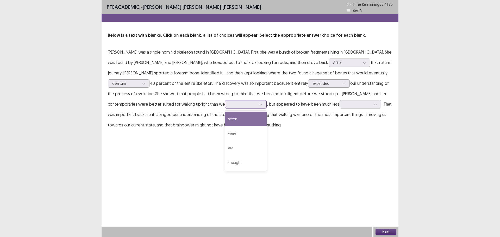
click at [230, 105] on div at bounding box center [243, 104] width 27 height 5
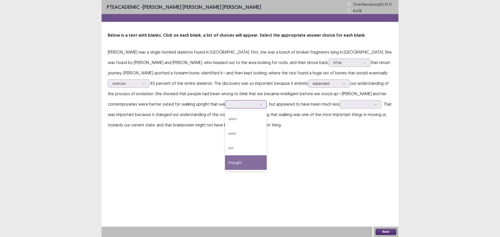
click at [225, 164] on div "thought" at bounding box center [246, 163] width 42 height 15
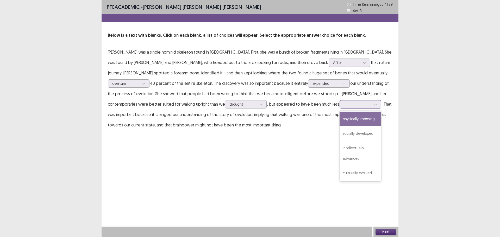
click at [344, 103] on div at bounding box center [357, 104] width 27 height 5
drag, startPoint x: 249, startPoint y: 133, endPoint x: 265, endPoint y: 139, distance: 16.7
click at [340, 133] on div "socially developed" at bounding box center [361, 133] width 42 height 15
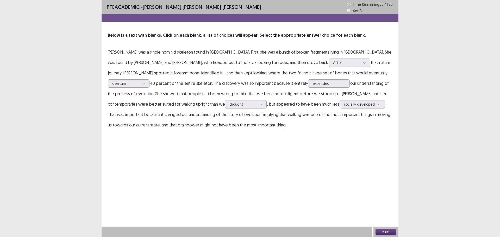
click at [390, 233] on button "Next" at bounding box center [386, 232] width 21 height 6
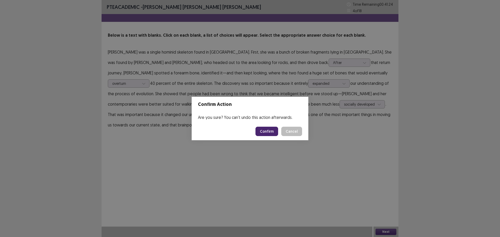
click at [266, 136] on button "Confirm" at bounding box center [267, 131] width 23 height 9
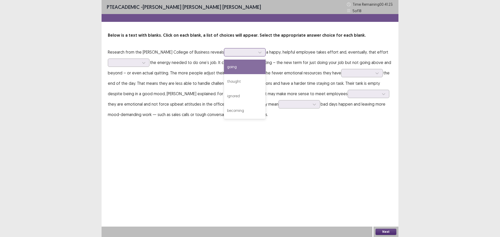
click at [229, 50] on div at bounding box center [242, 52] width 27 height 5
click at [224, 81] on div "thought" at bounding box center [245, 81] width 42 height 15
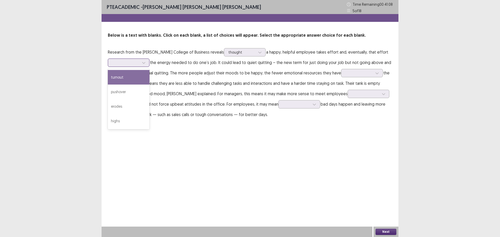
click at [141, 63] on div at bounding box center [144, 63] width 8 height 8
click at [136, 93] on div "pushover" at bounding box center [129, 92] width 42 height 15
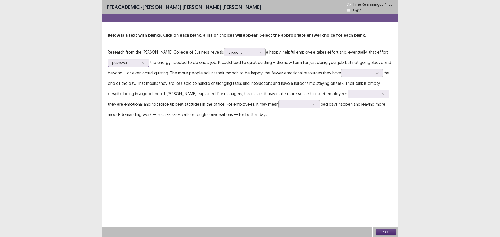
click at [136, 64] on div at bounding box center [125, 62] width 27 height 5
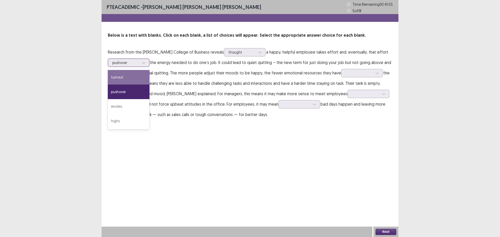
click at [128, 76] on div "turnout" at bounding box center [129, 77] width 42 height 15
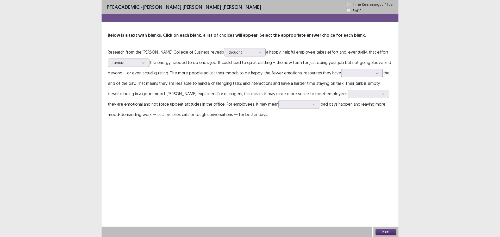
click at [360, 77] on div at bounding box center [362, 73] width 42 height 8
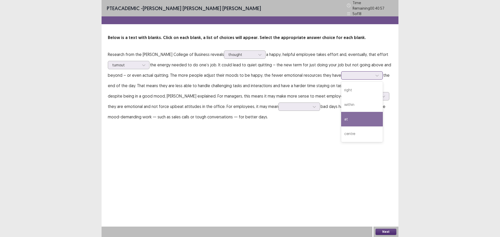
click at [353, 116] on div "at" at bounding box center [362, 119] width 42 height 15
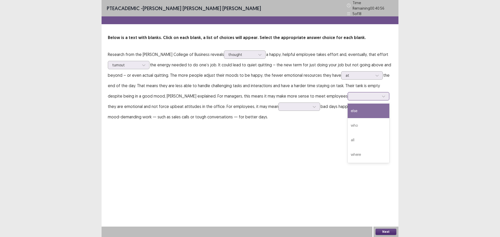
click at [352, 94] on div at bounding box center [365, 96] width 27 height 5
click at [263, 125] on div "PTE academic - Reiner Dela Rosa Dela Cruz Time Remaining 00 : 40 : 52 5 of 18 B…" at bounding box center [250, 66] width 297 height 133
click at [352, 95] on div at bounding box center [365, 96] width 27 height 5
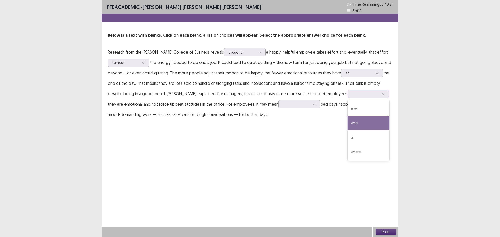
click at [352, 124] on div "who" at bounding box center [369, 123] width 42 height 15
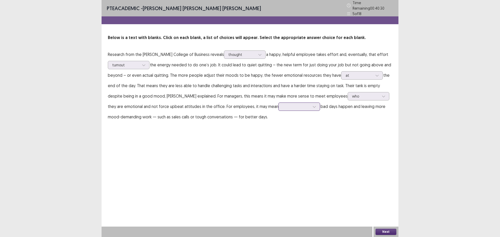
click at [284, 104] on div at bounding box center [296, 106] width 27 height 5
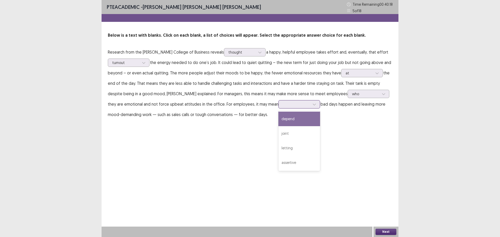
drag, startPoint x: 280, startPoint y: 134, endPoint x: 278, endPoint y: 120, distance: 14.4
click at [279, 120] on div "depend joint letting assertive" at bounding box center [300, 141] width 42 height 60
click at [288, 121] on div "depend" at bounding box center [300, 119] width 42 height 15
drag, startPoint x: 380, startPoint y: 228, endPoint x: 383, endPoint y: 230, distance: 3.3
click at [381, 229] on div "Next" at bounding box center [386, 232] width 25 height 10
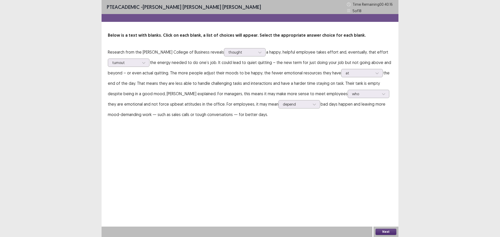
click at [383, 231] on button "Next" at bounding box center [386, 232] width 21 height 6
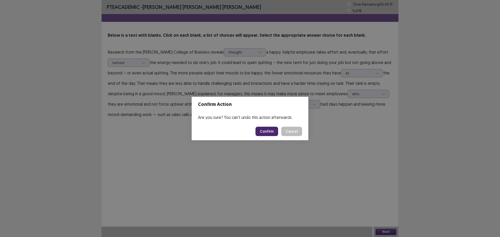
click at [267, 130] on button "Confirm" at bounding box center [267, 131] width 23 height 9
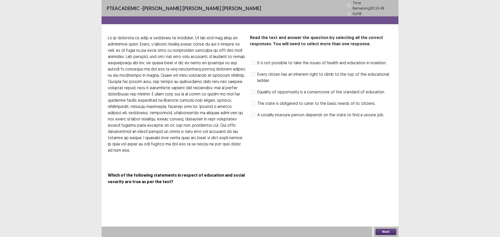
click at [262, 61] on span "It is not possible to take the issues of health and education in isolation." at bounding box center [321, 63] width 129 height 6
click at [267, 91] on span "Equality of opportunity is a cornerstone of the standard of education." at bounding box center [321, 92] width 128 height 6
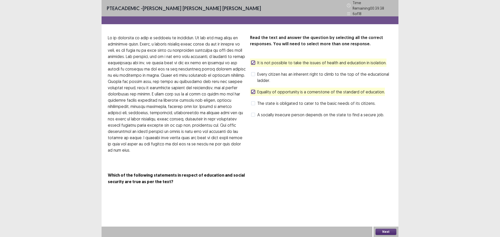
click at [270, 103] on span "The state is obligated to cater to the basic needs of its citizens." at bounding box center [316, 103] width 118 height 6
click at [272, 102] on span "The state is obligated to cater to the basic needs of its citizens." at bounding box center [316, 103] width 118 height 6
click at [386, 233] on button "Next" at bounding box center [386, 232] width 21 height 6
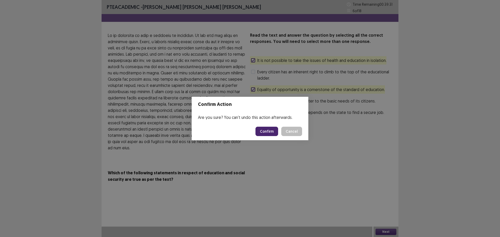
click at [268, 129] on button "Confirm" at bounding box center [267, 131] width 23 height 9
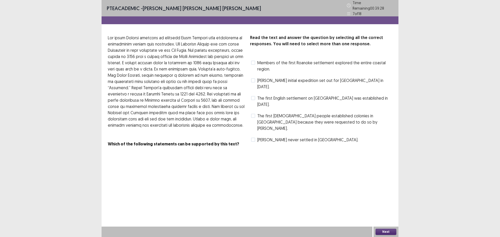
click at [388, 233] on button "Next" at bounding box center [386, 232] width 21 height 6
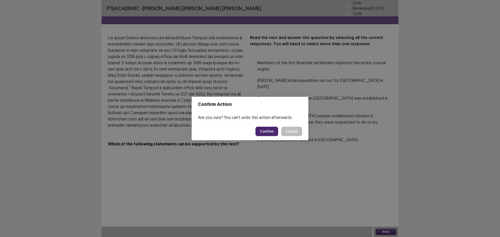
click at [287, 129] on button "Cancel" at bounding box center [291, 131] width 21 height 9
